Goal: Information Seeking & Learning: Learn about a topic

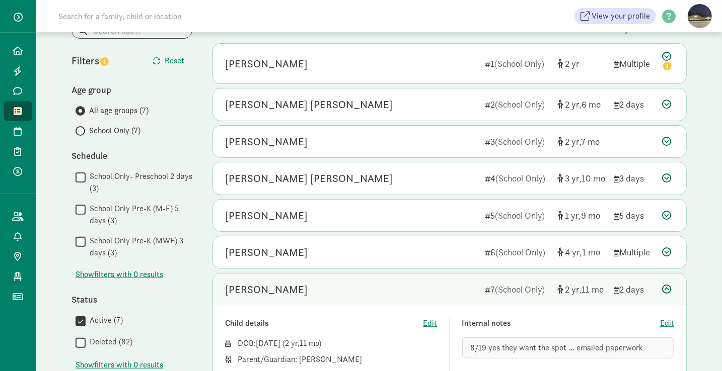
scroll to position [362, 0]
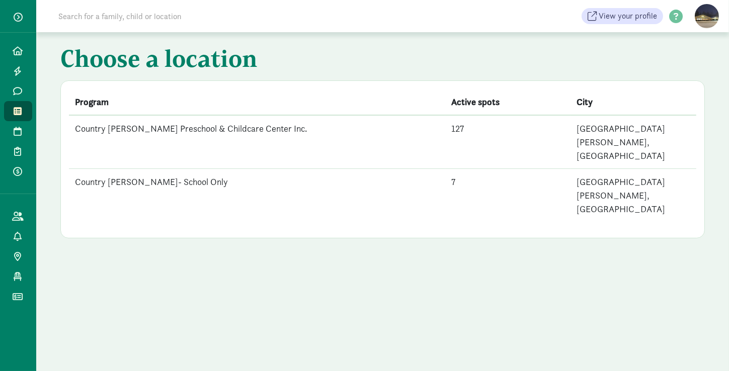
click at [124, 128] on td "Country [PERSON_NAME] Preschool & Childcare Center Inc." at bounding box center [257, 142] width 376 height 54
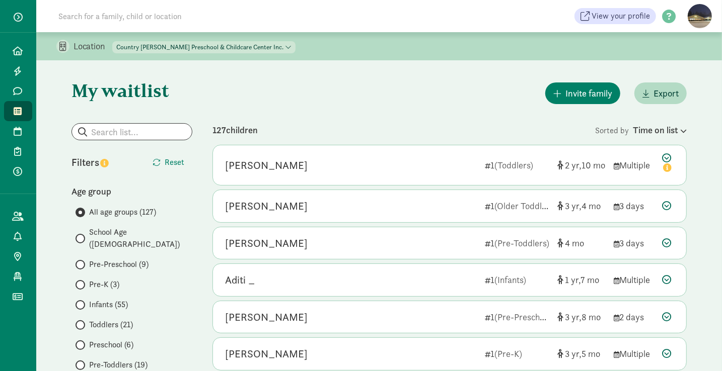
click at [82, 234] on span at bounding box center [80, 239] width 10 height 10
click at [82, 235] on input "School Age (4)" at bounding box center [78, 238] width 7 height 7
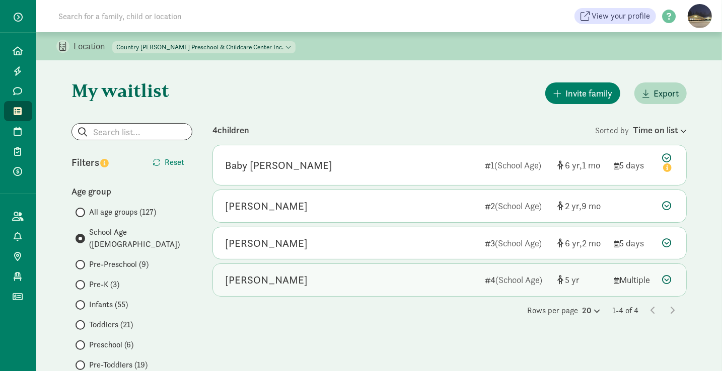
click at [280, 277] on div "Alexandre Freedman" at bounding box center [266, 280] width 83 height 16
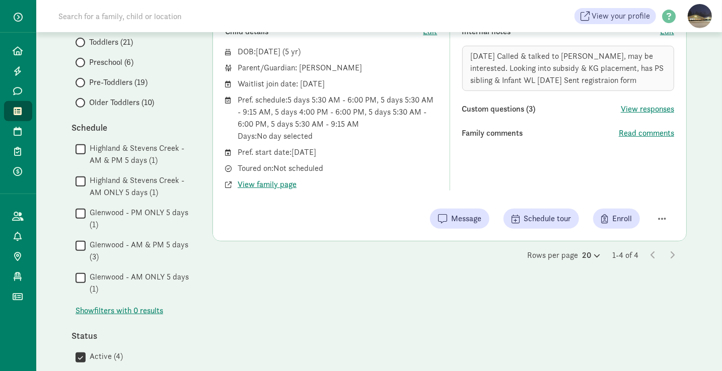
scroll to position [285, 0]
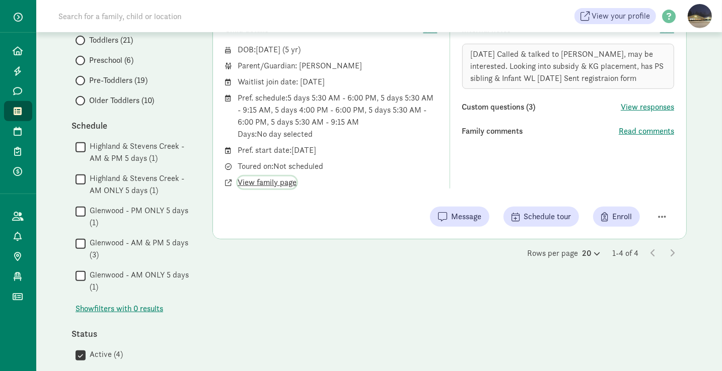
click at [250, 184] on span "View family page" at bounding box center [266, 183] width 59 height 12
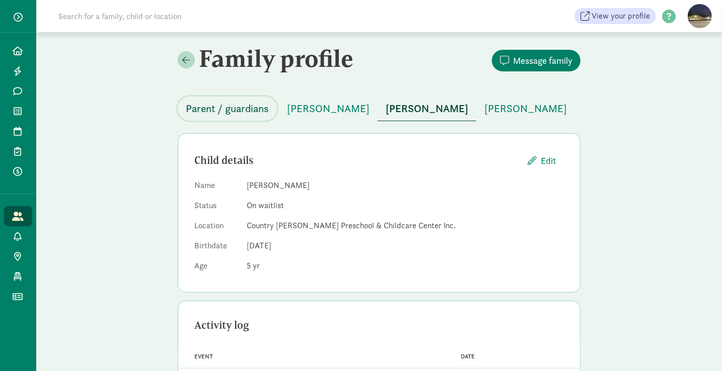
click at [229, 109] on span "Parent / guardians" at bounding box center [227, 109] width 83 height 16
